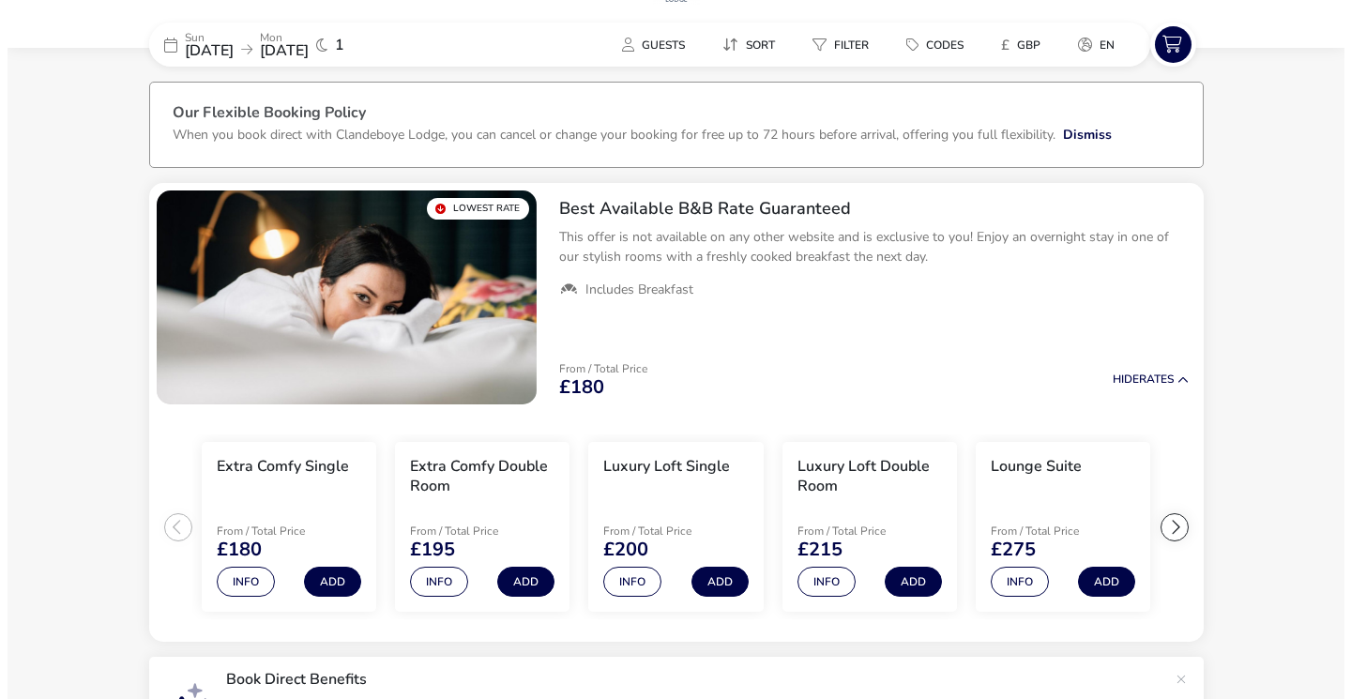
scroll to position [70, 0]
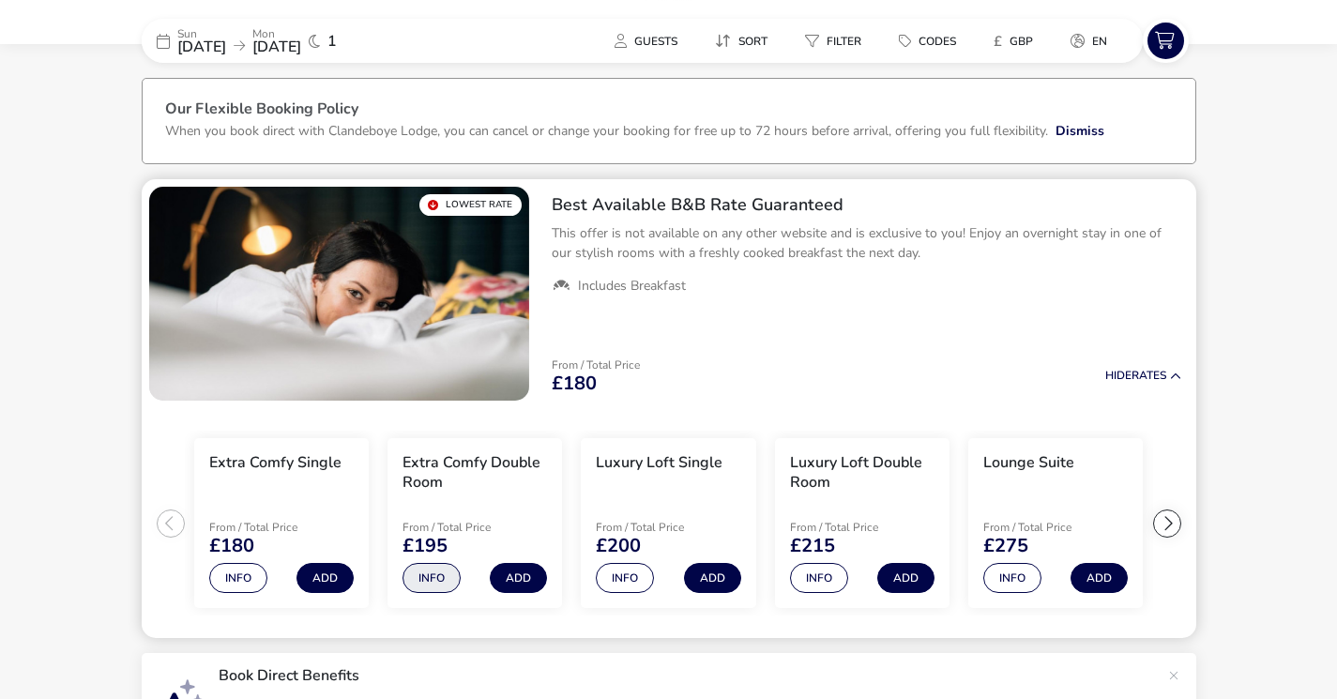
click at [435, 578] on button "Info" at bounding box center [432, 578] width 58 height 30
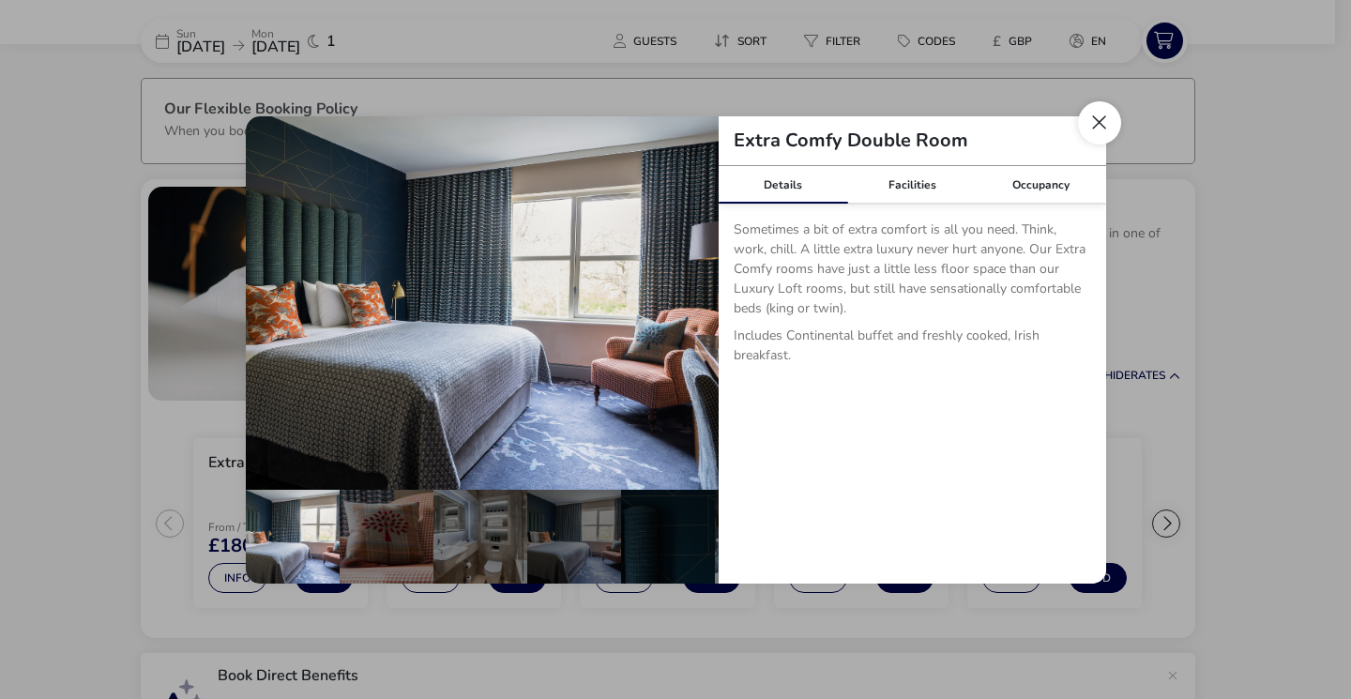
click at [1088, 125] on button "Close dialog" at bounding box center [1099, 122] width 43 height 43
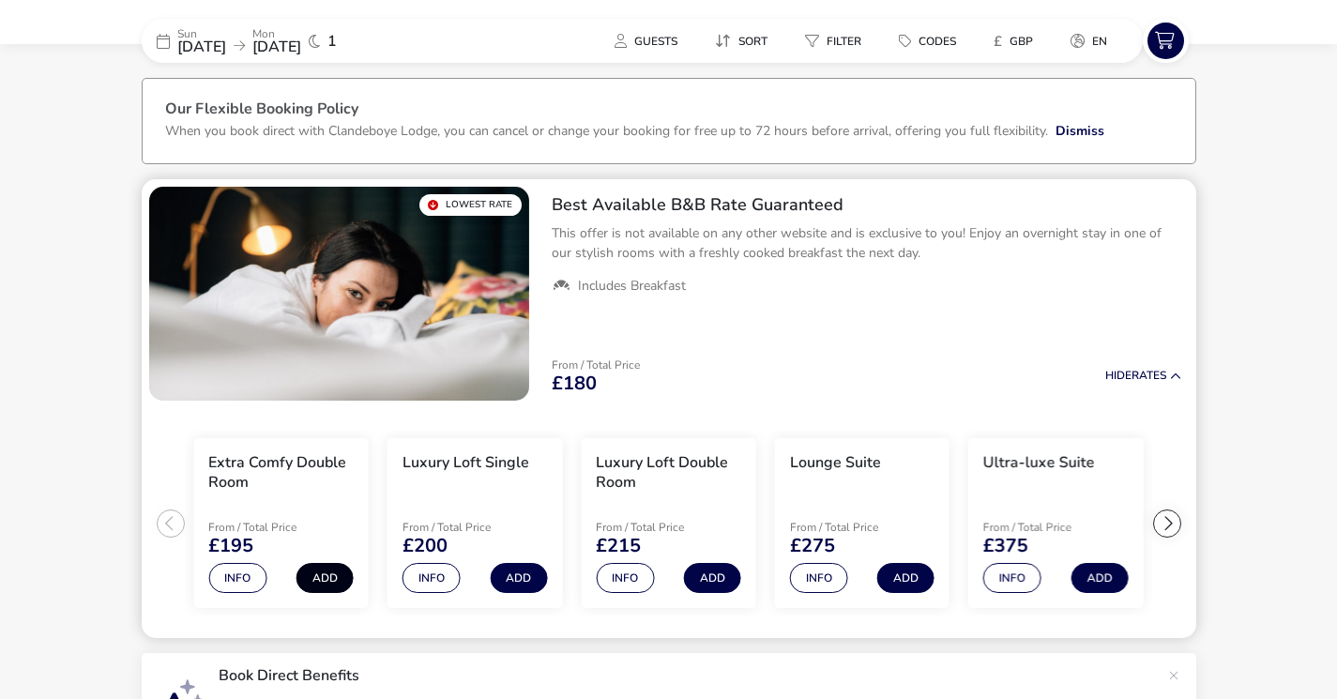
click at [327, 586] on button "Add" at bounding box center [325, 578] width 57 height 30
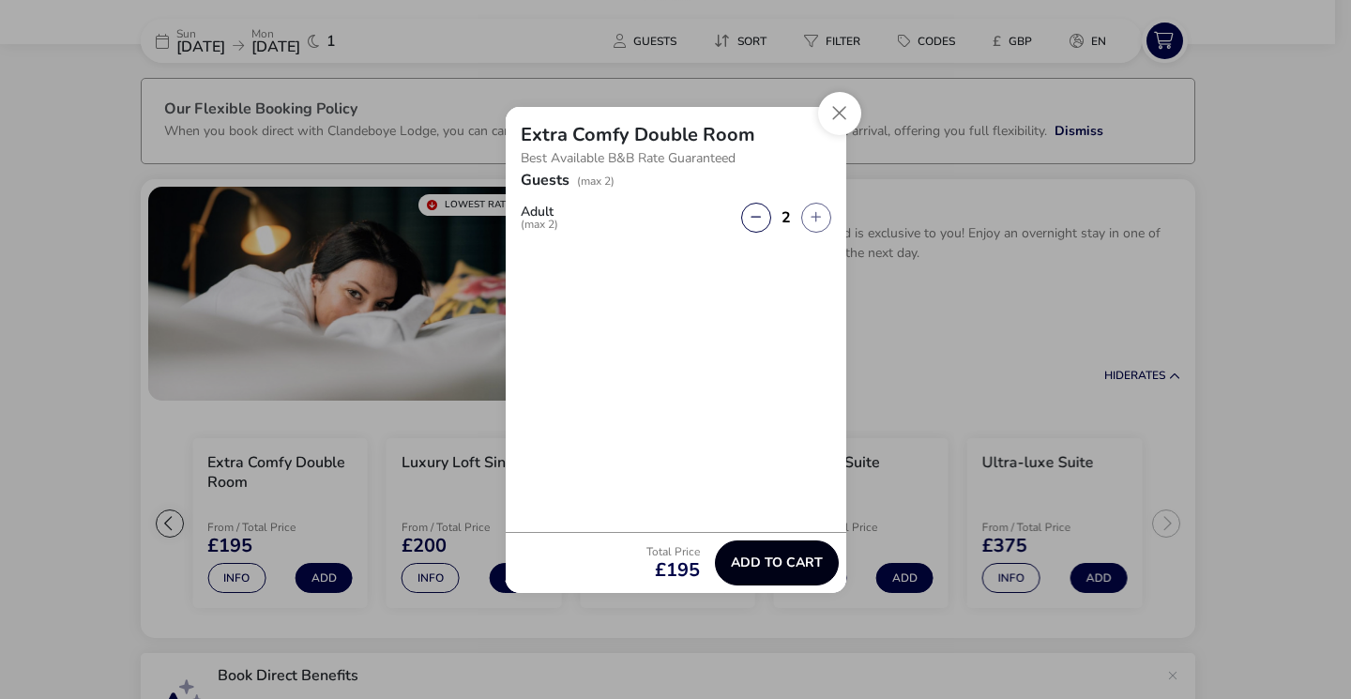
click at [759, 567] on span "Add to cart" at bounding box center [777, 563] width 92 height 14
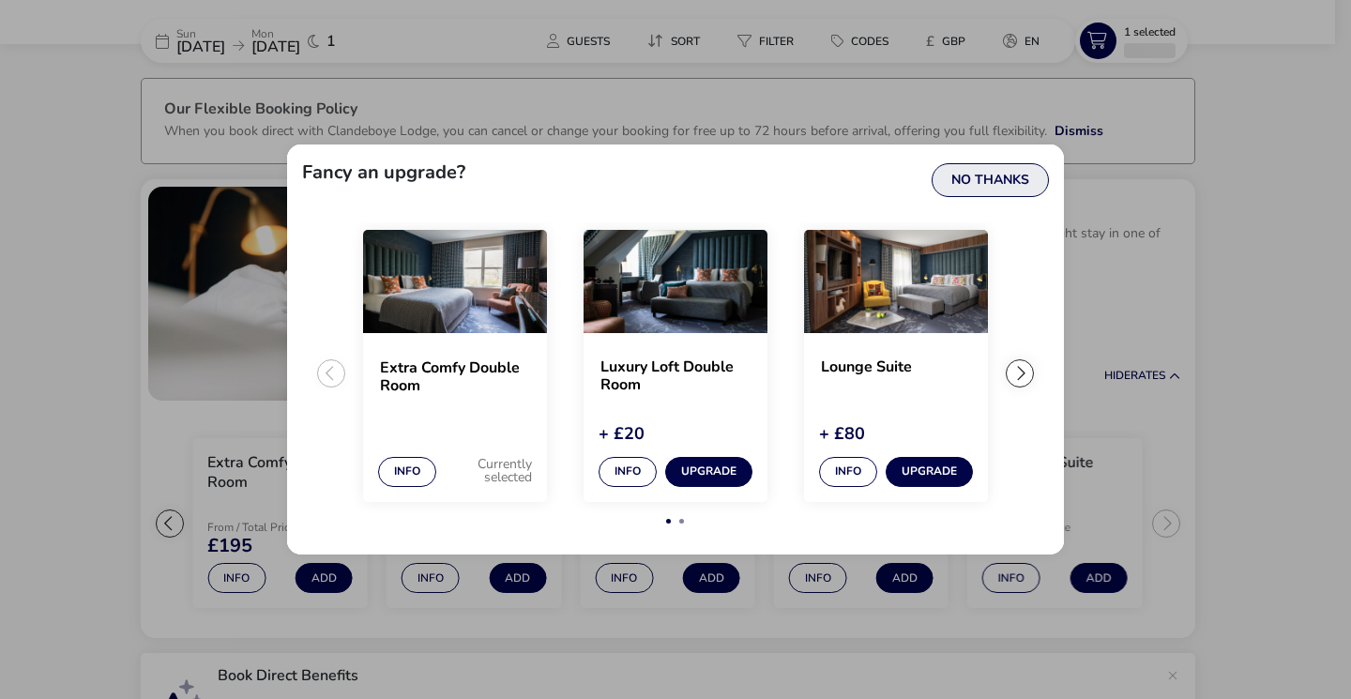
click at [1021, 181] on button "No Thanks" at bounding box center [990, 180] width 117 height 34
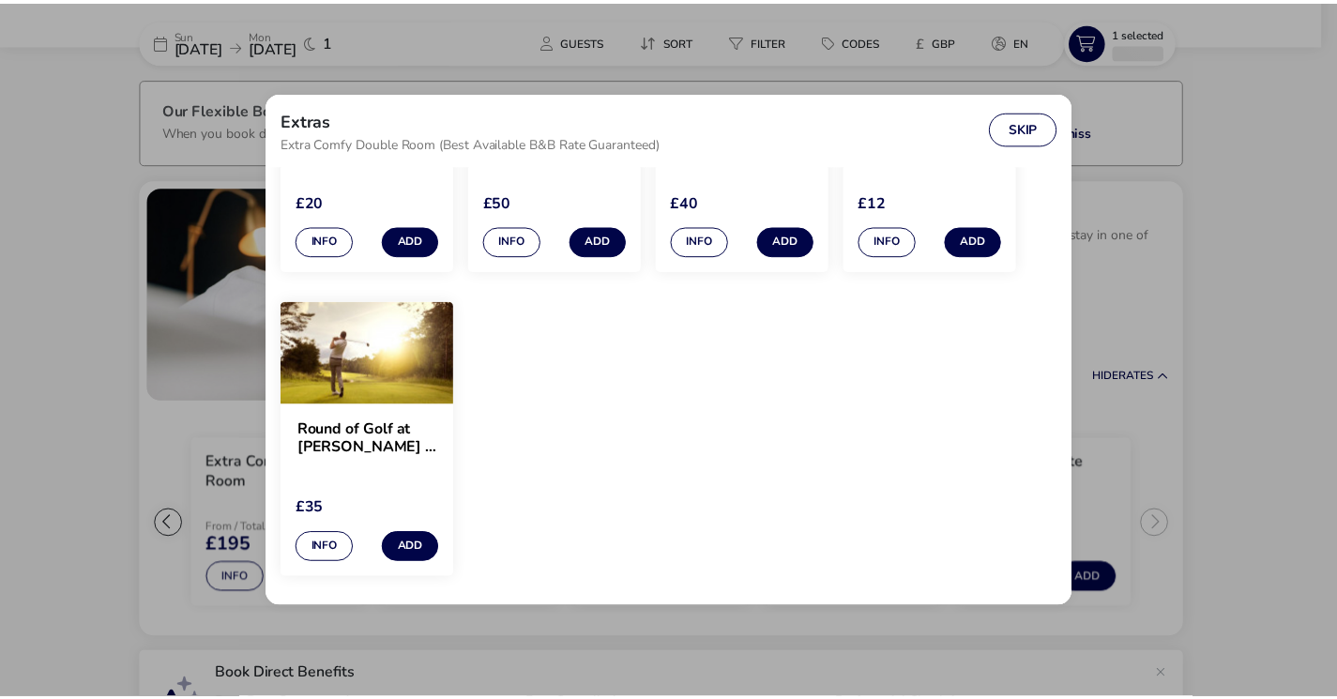
scroll to position [0, 0]
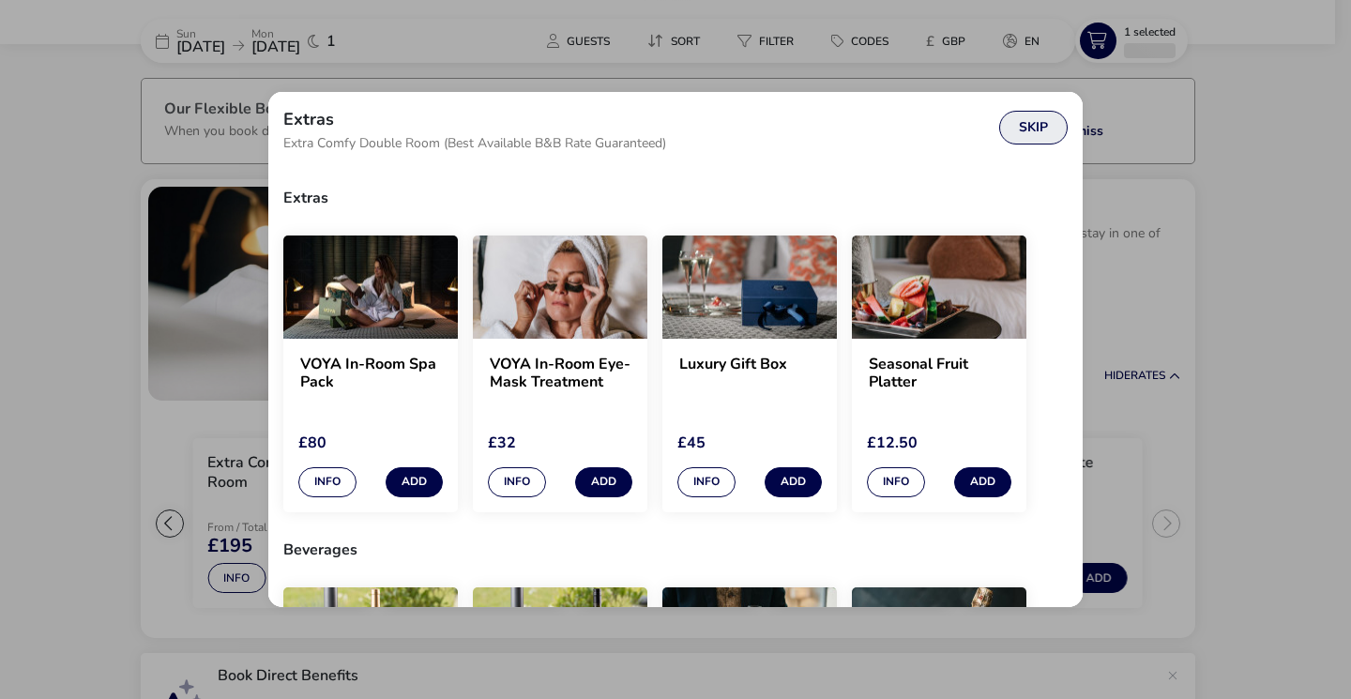
click at [1045, 129] on button "Skip" at bounding box center [1033, 128] width 68 height 34
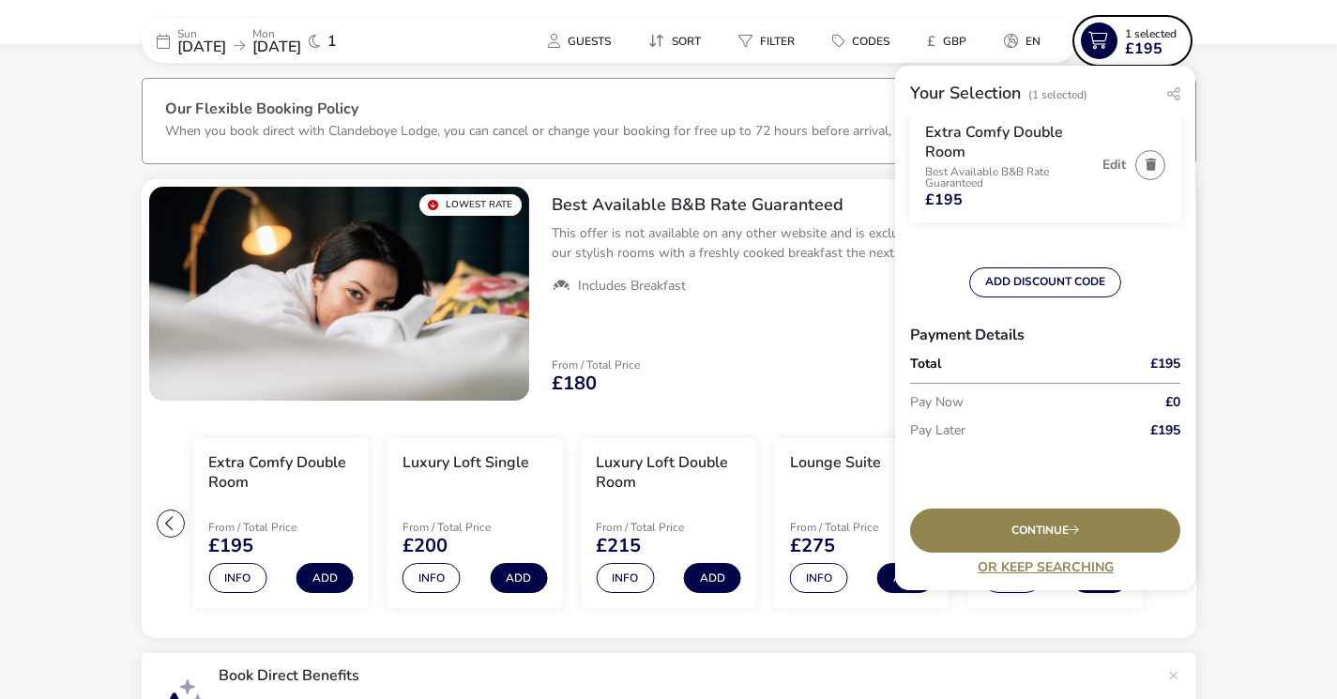
scroll to position [81, 0]
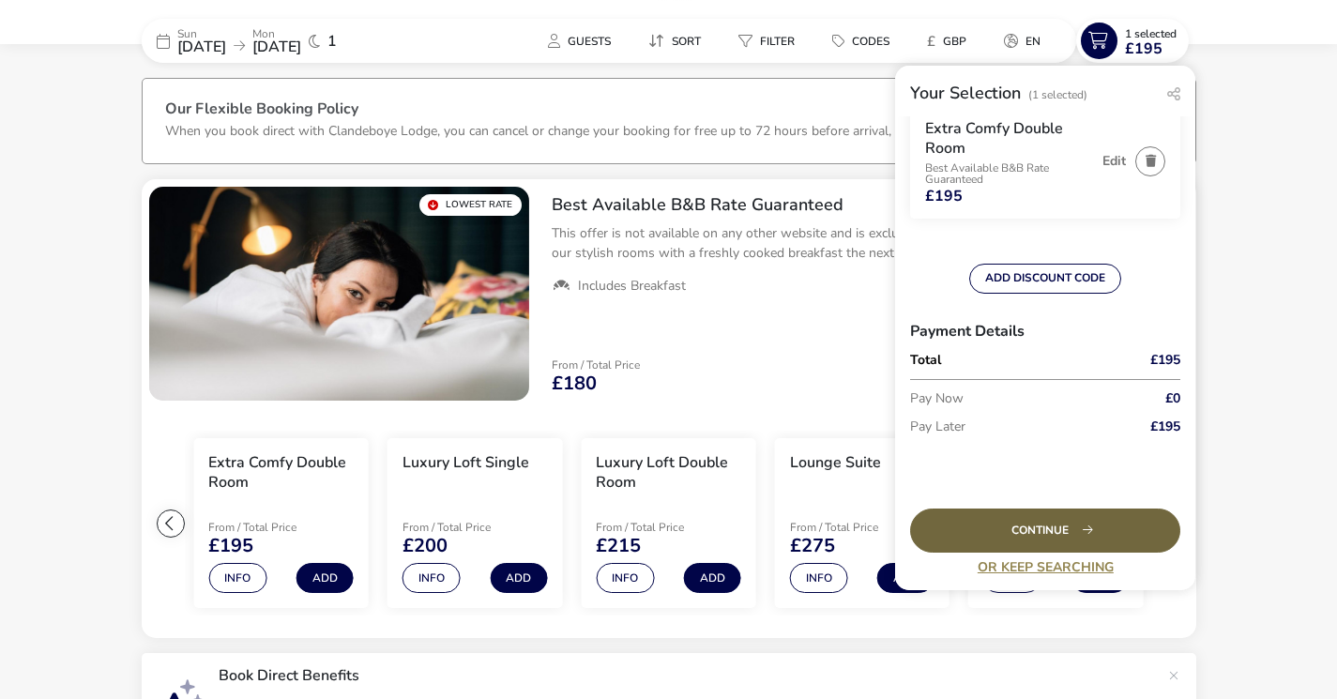
click at [1050, 529] on div "Continue" at bounding box center [1045, 531] width 270 height 44
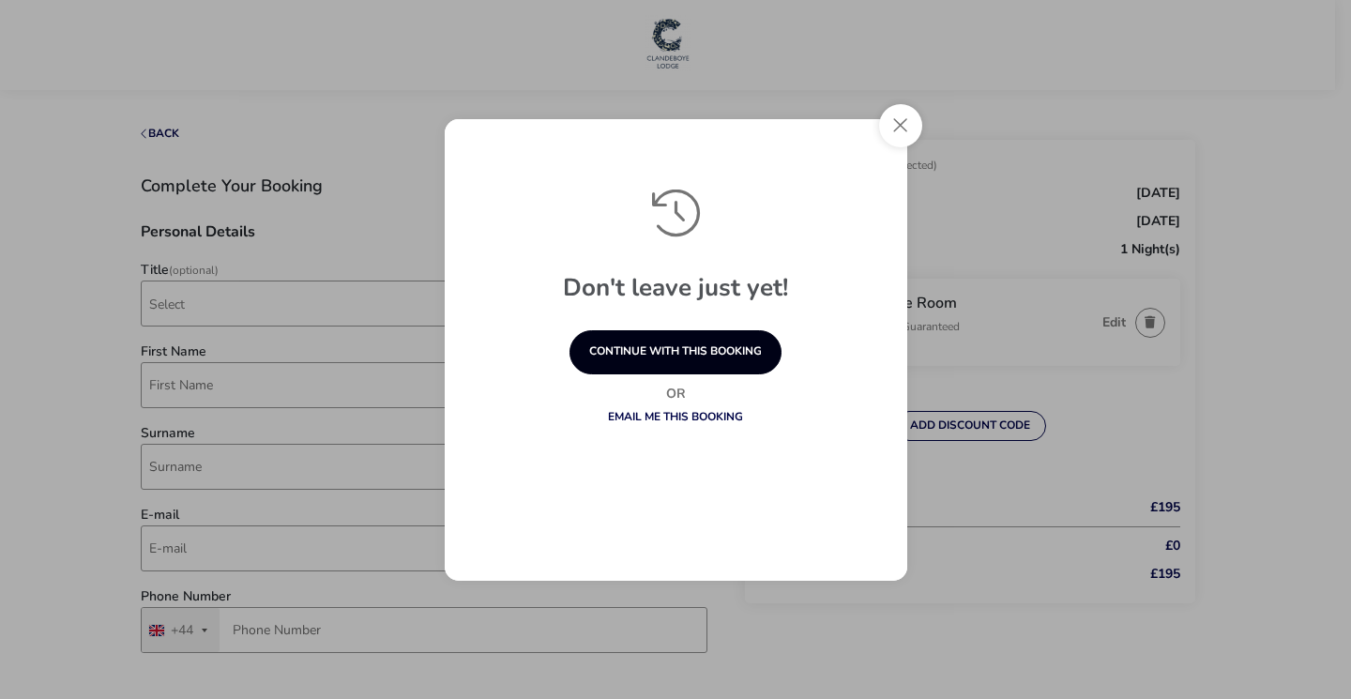
click at [752, 343] on button "continue with this booking" at bounding box center [676, 352] width 212 height 44
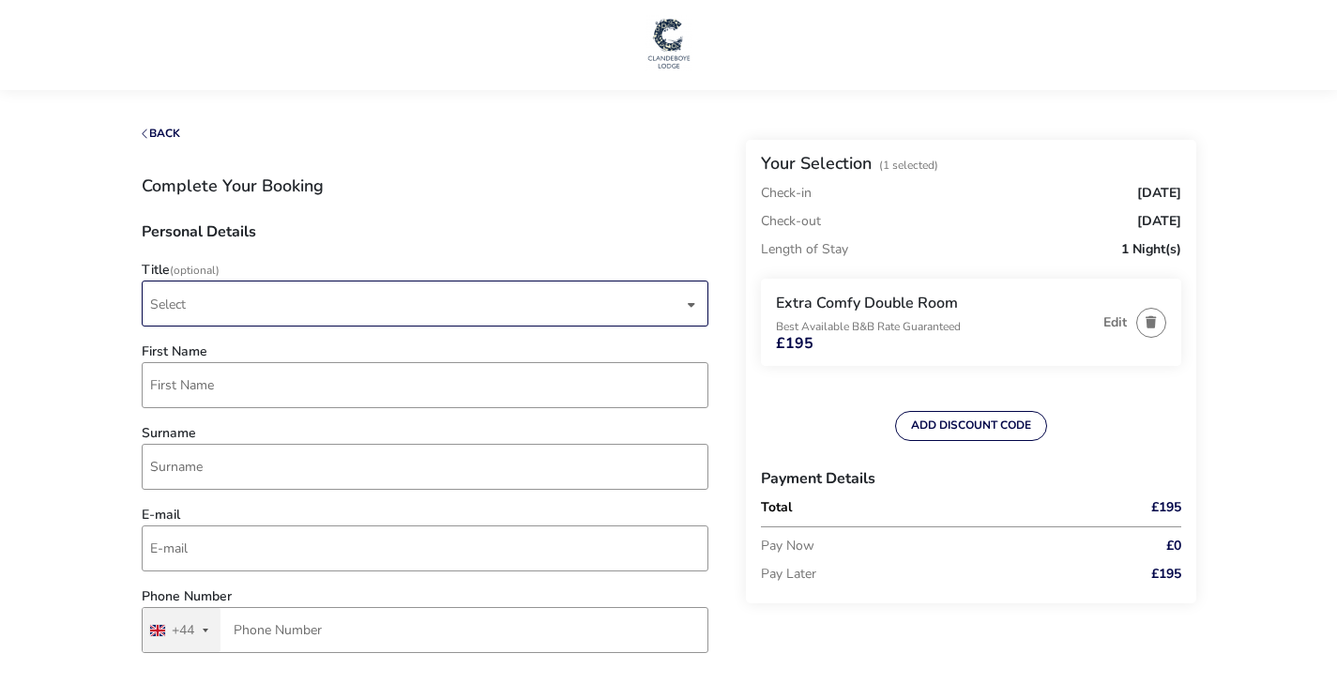
click at [330, 297] on span "Select" at bounding box center [416, 304] width 533 height 44
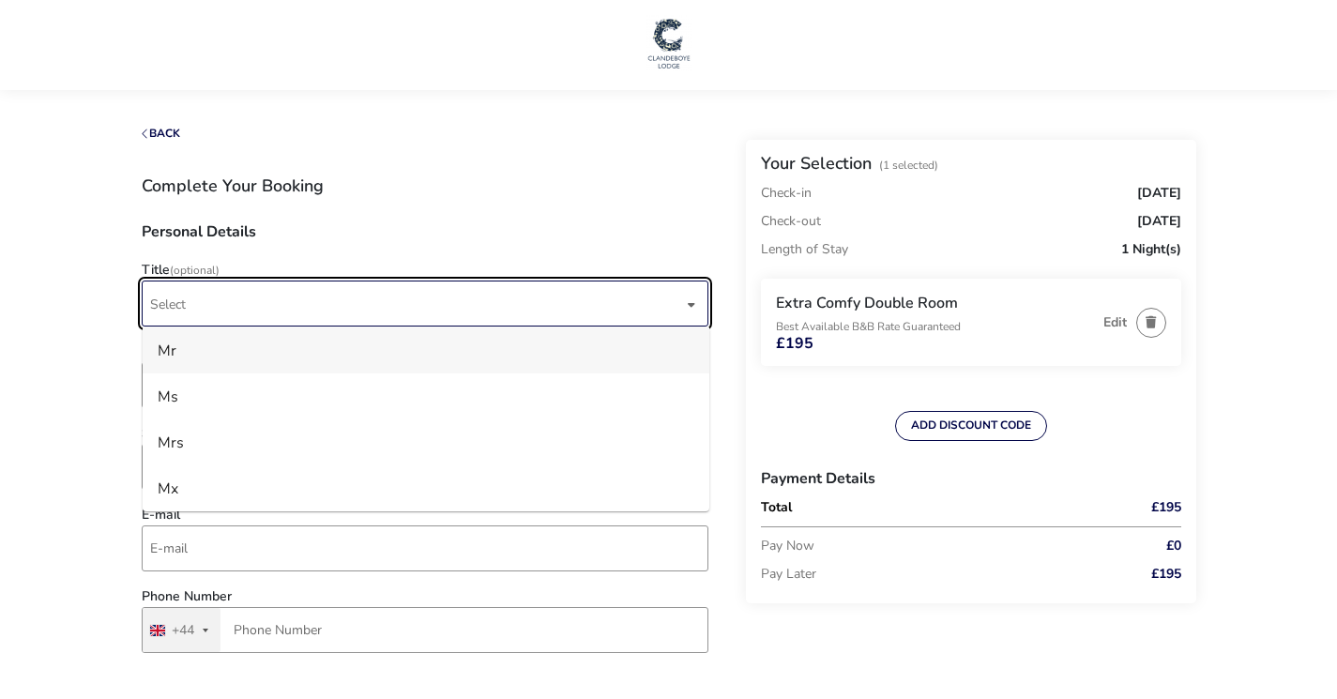
click at [282, 340] on li "Mr" at bounding box center [426, 350] width 567 height 46
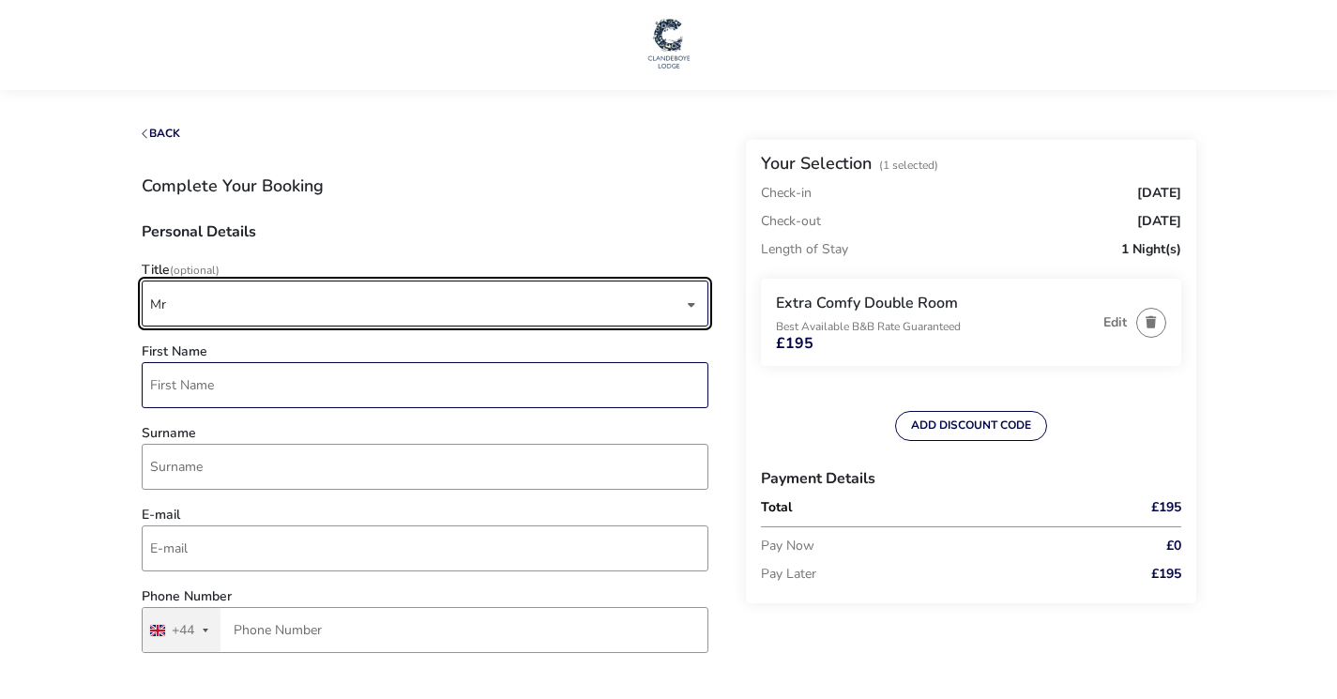
click at [273, 378] on input "First Name" at bounding box center [425, 385] width 567 height 46
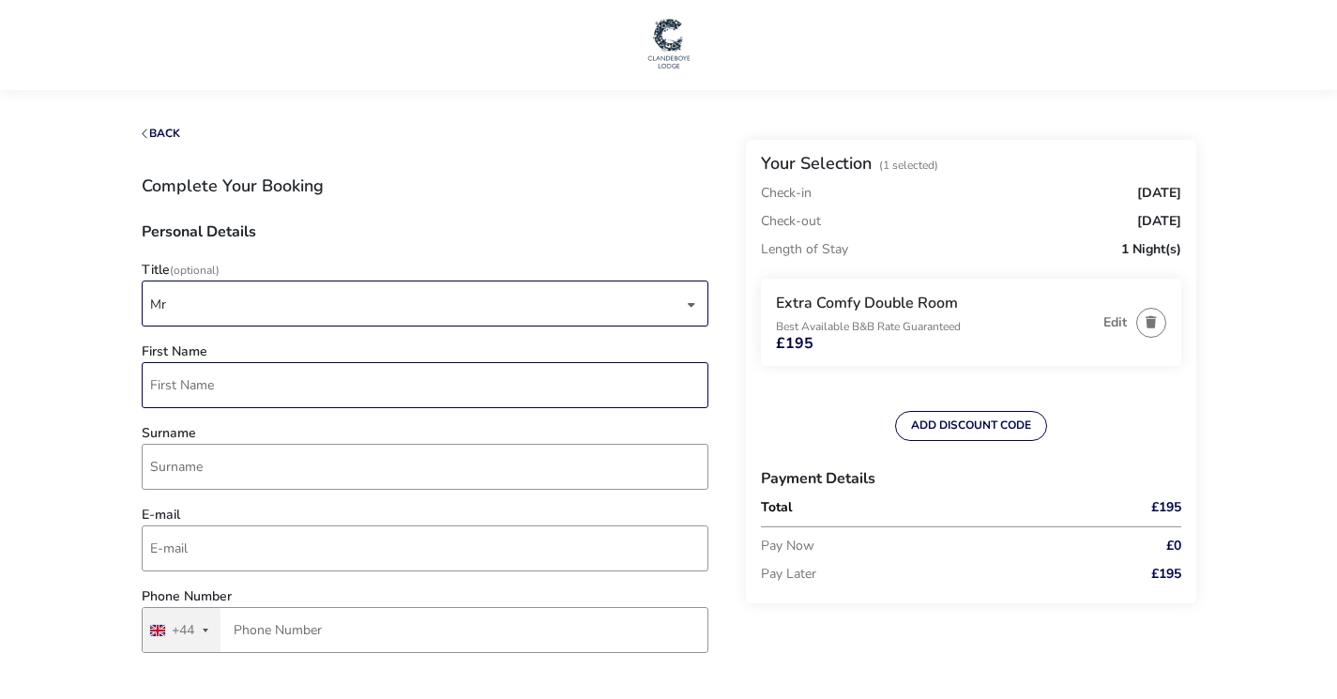
type input "[PERSON_NAME]"
type input "[EMAIL_ADDRESS][DOMAIN_NAME]"
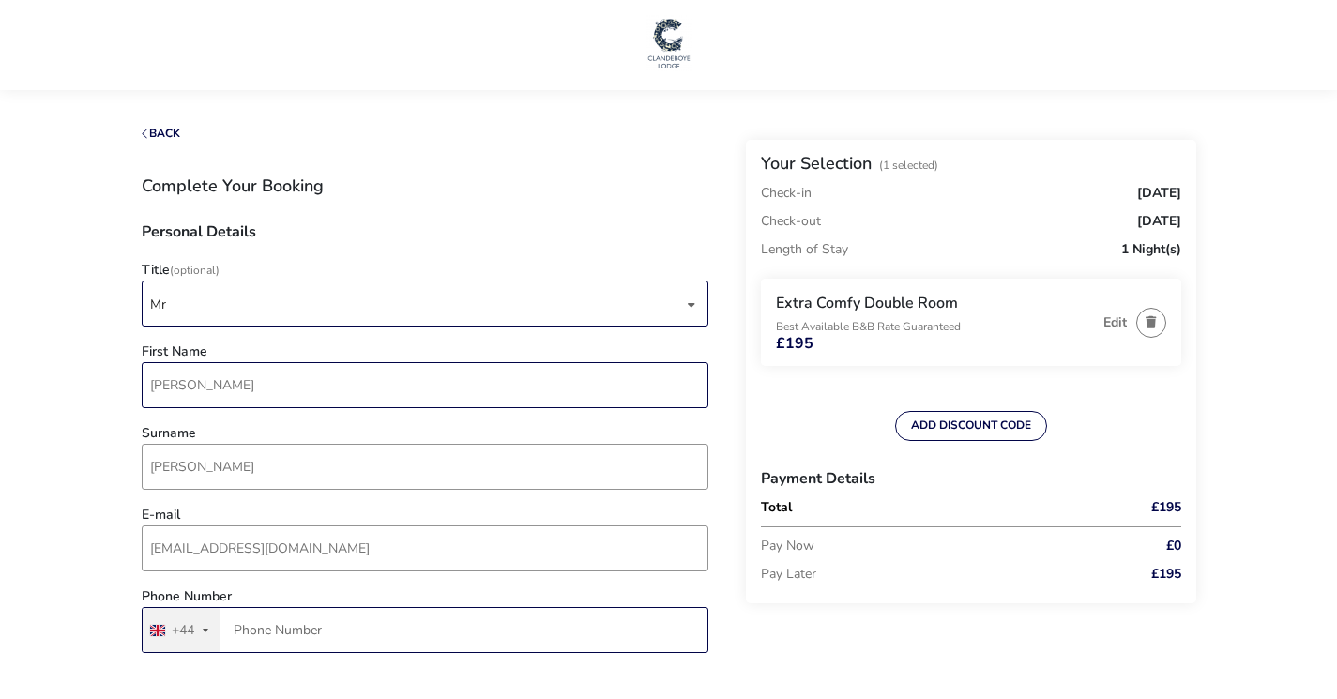
type input "28 2954 0319"
type input "R [PERSON_NAME] Ltd"
type input "[STREET_ADDRESS]"
type input "Coleraine"
type input "BT51 5RY"
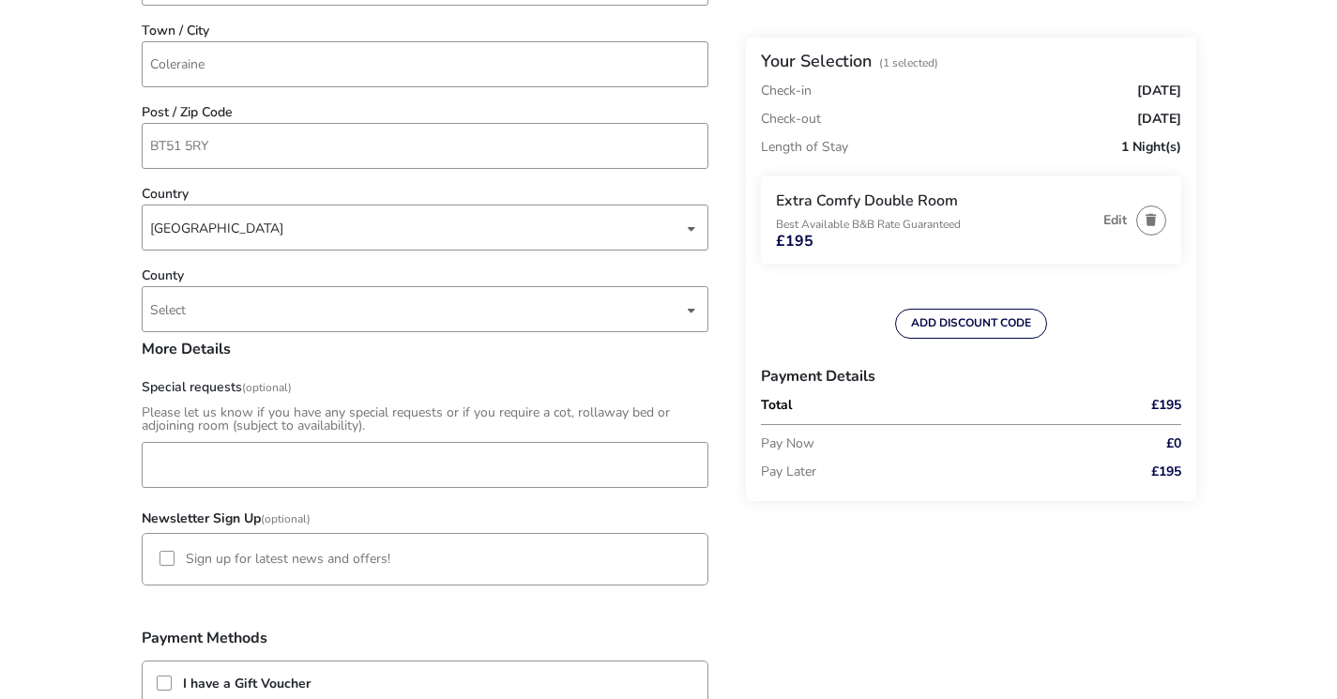
scroll to position [947, 0]
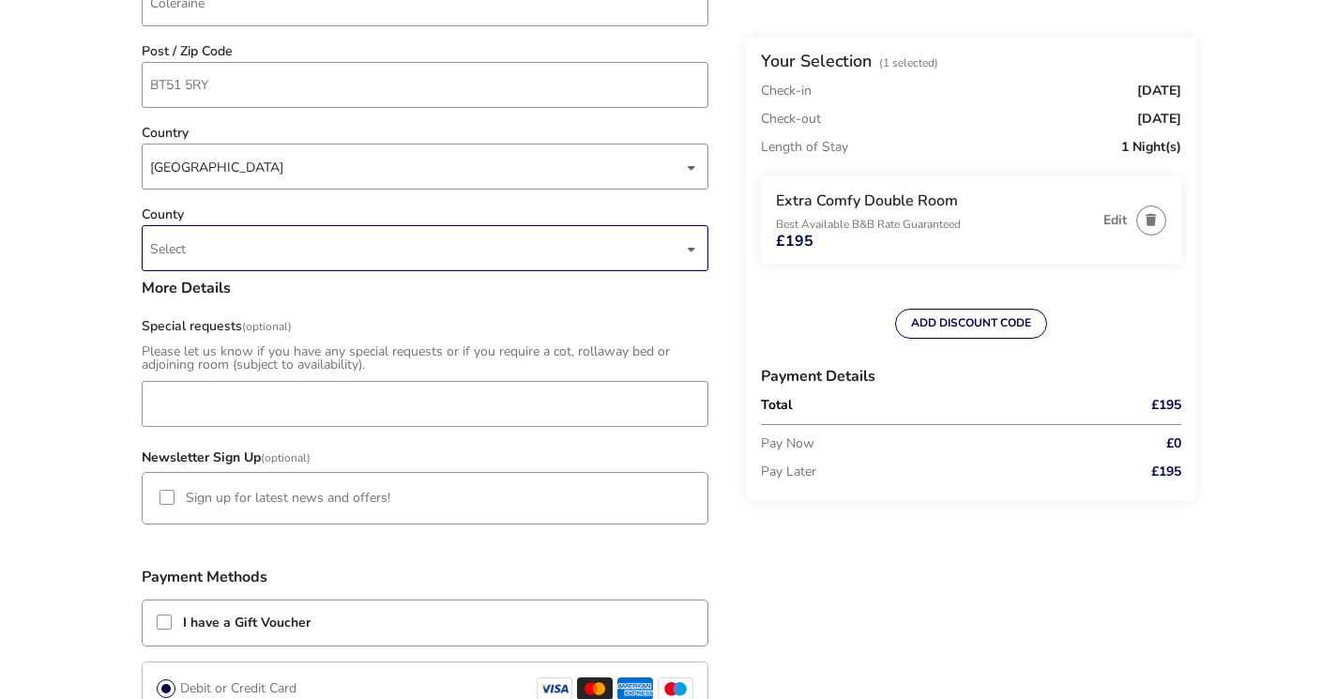
click at [693, 258] on div "dropdown trigger" at bounding box center [691, 249] width 9 height 37
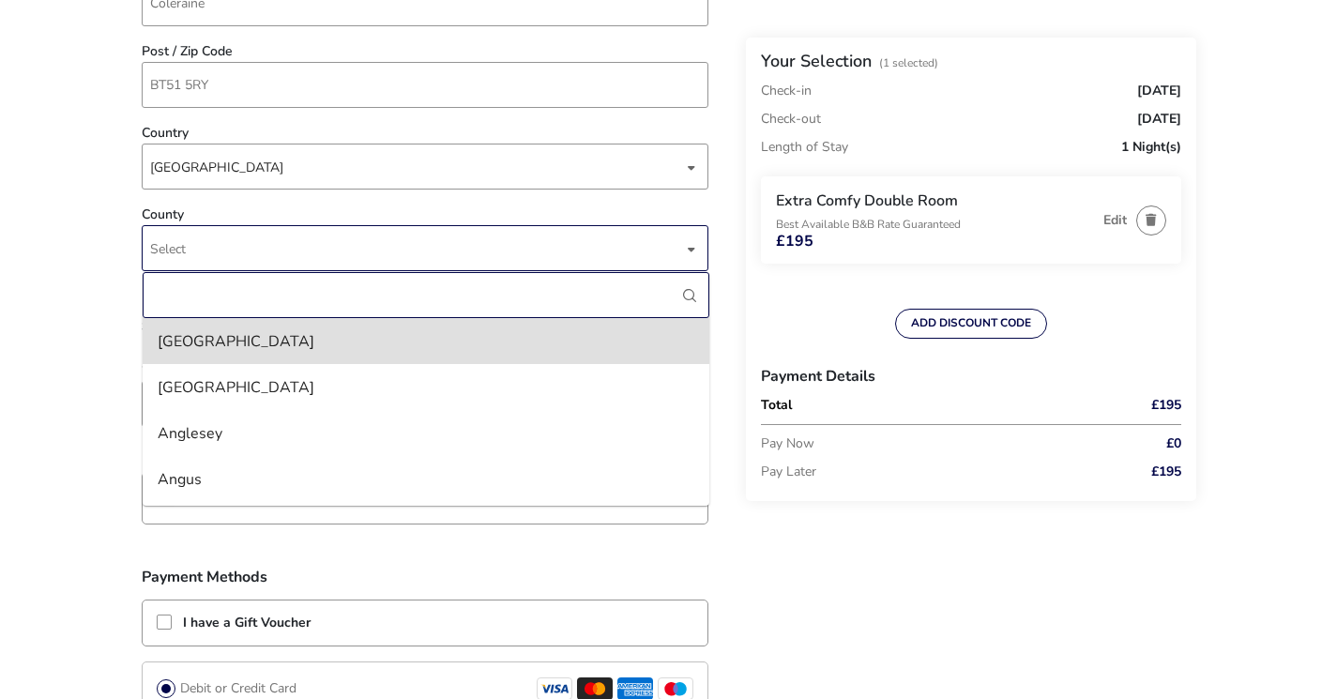
click at [430, 276] on input "County" at bounding box center [426, 295] width 567 height 46
type input "A"
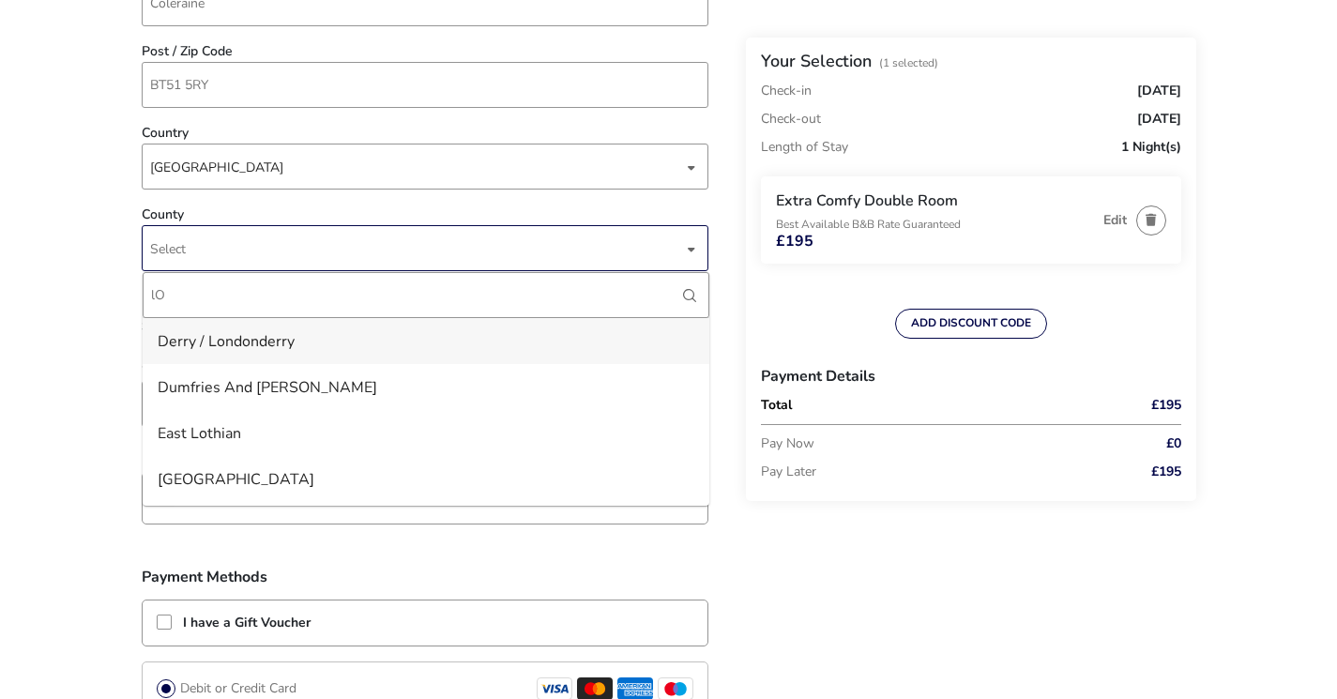
type input "lO"
click at [239, 337] on li "Derry / Londonderry" at bounding box center [426, 341] width 567 height 46
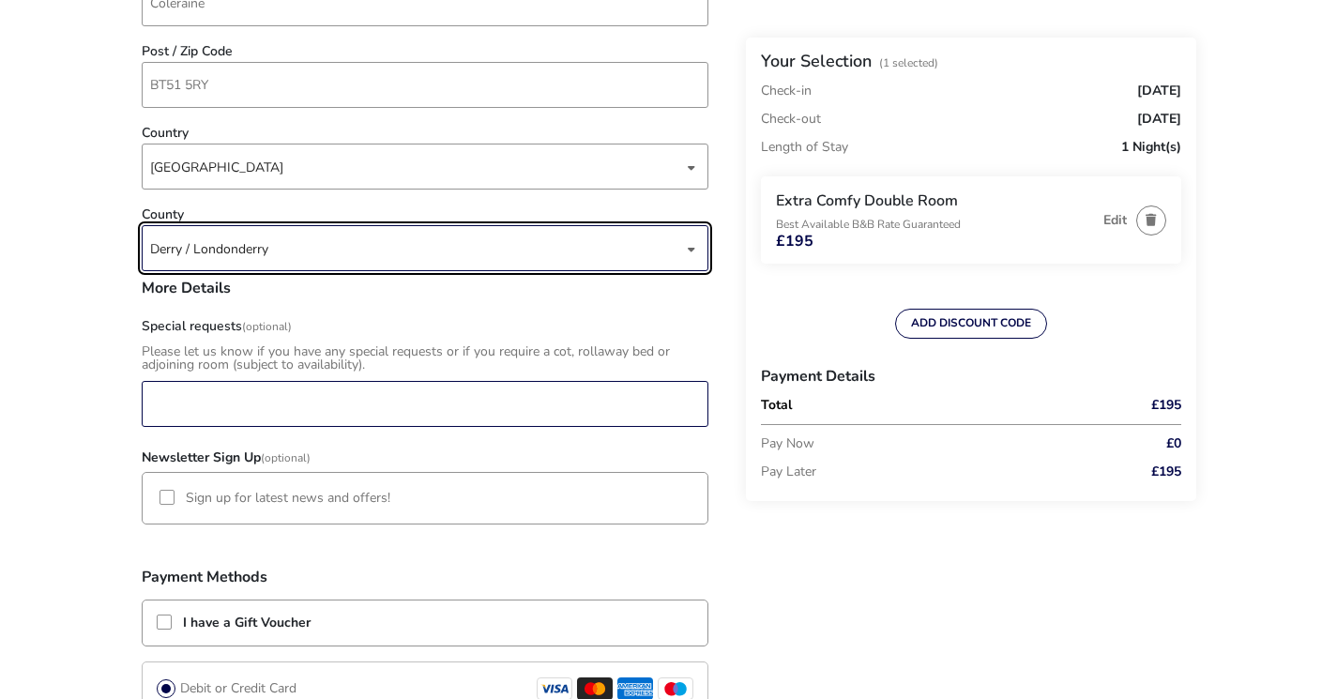
click at [228, 394] on input "Special requests (Optional)" at bounding box center [425, 404] width 567 height 46
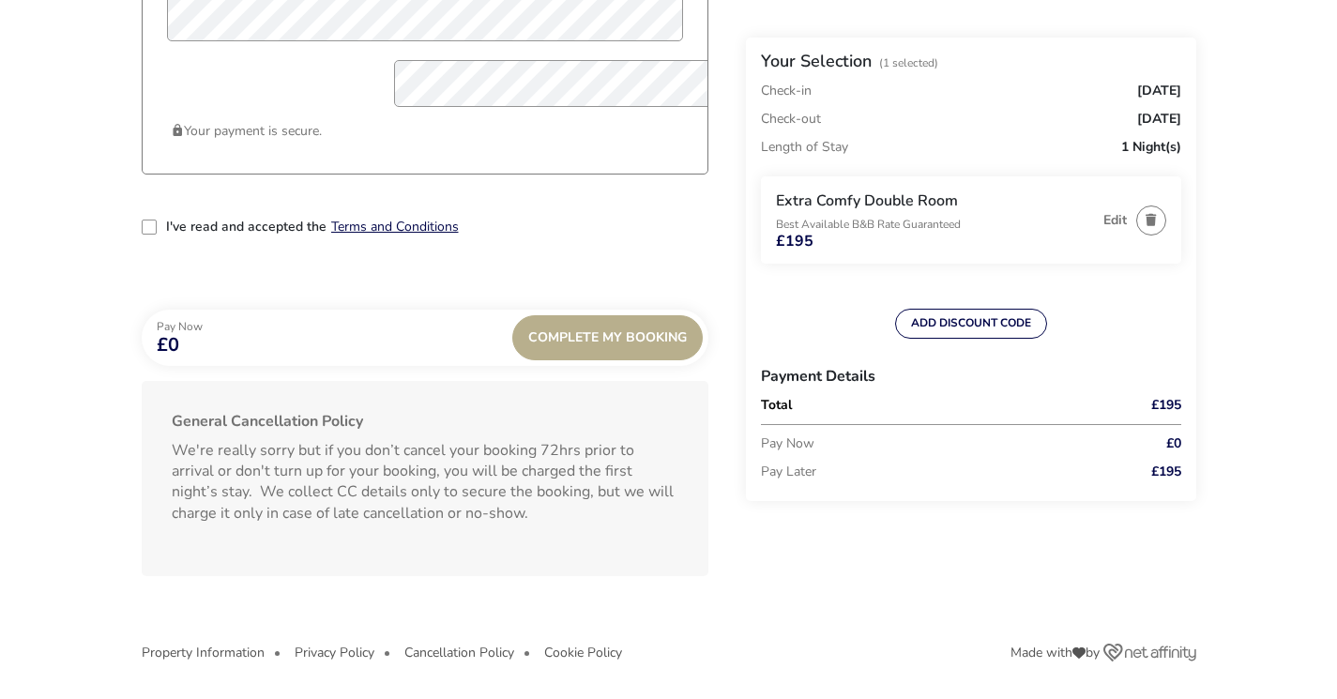
scroll to position [1799, 0]
click at [147, 235] on div "2-term_condi" at bounding box center [149, 227] width 15 height 15
click at [632, 360] on div "Complete My Booking" at bounding box center [607, 337] width 190 height 45
